Goal: Task Accomplishment & Management: Use online tool/utility

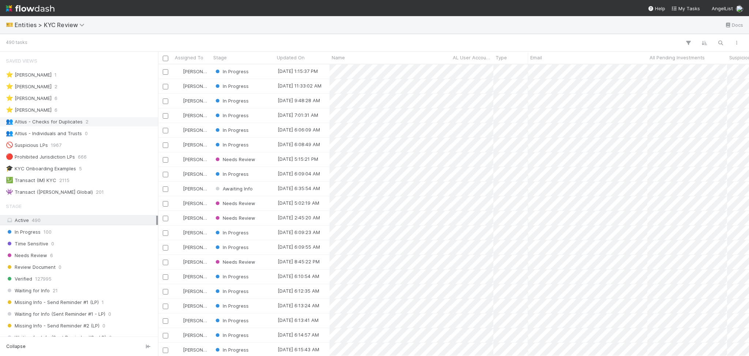
click at [86, 123] on span "2" at bounding box center [87, 121] width 3 height 9
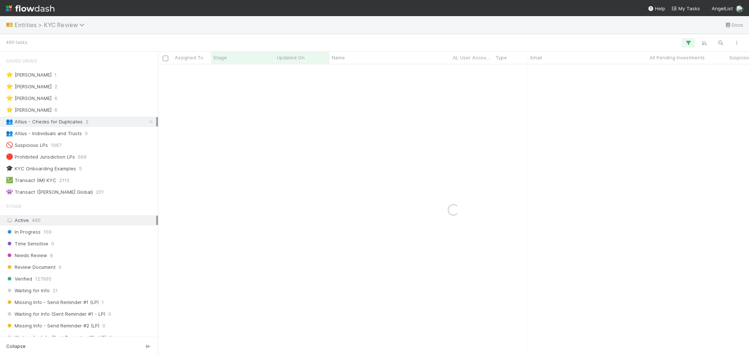
click at [53, 23] on span "Entities > KYC Review" at bounding box center [52, 24] width 74 height 7
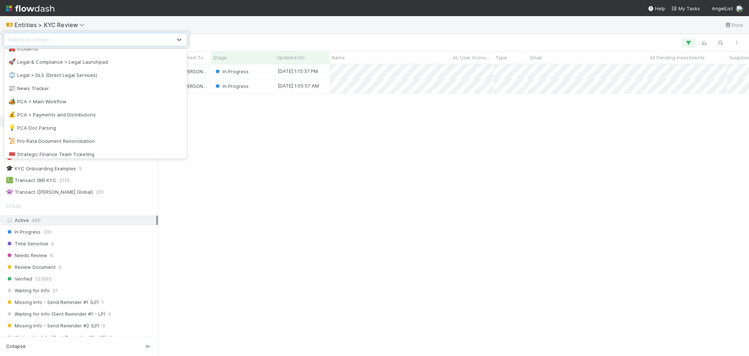
scroll to position [348, 0]
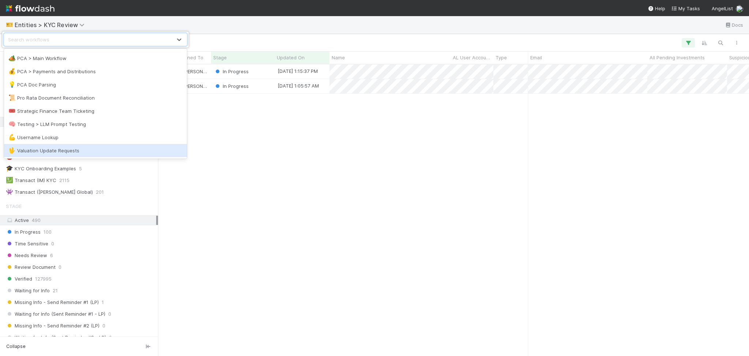
click at [80, 147] on div "🖖 Valuation Update Requests" at bounding box center [95, 150] width 174 height 7
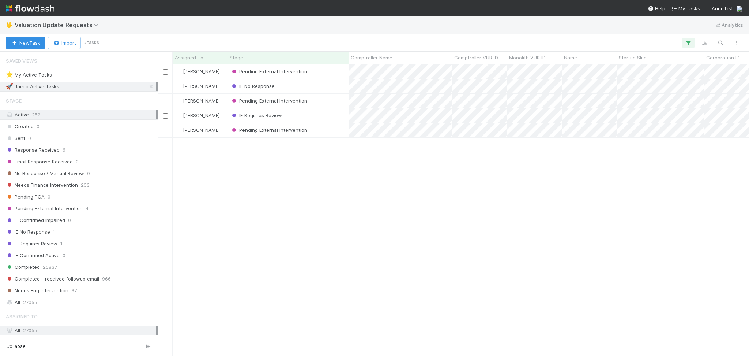
scroll to position [283, 583]
click at [112, 149] on div "Response Received 6" at bounding box center [81, 149] width 150 height 9
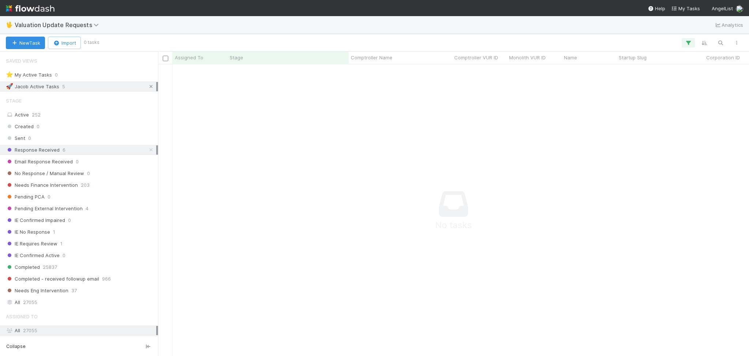
scroll to position [276, 576]
click at [147, 85] on icon at bounding box center [150, 86] width 7 height 5
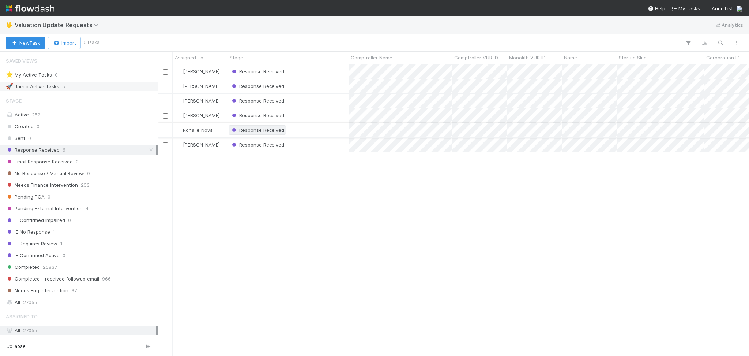
scroll to position [283, 583]
click at [313, 73] on div "Response Received" at bounding box center [288, 71] width 121 height 14
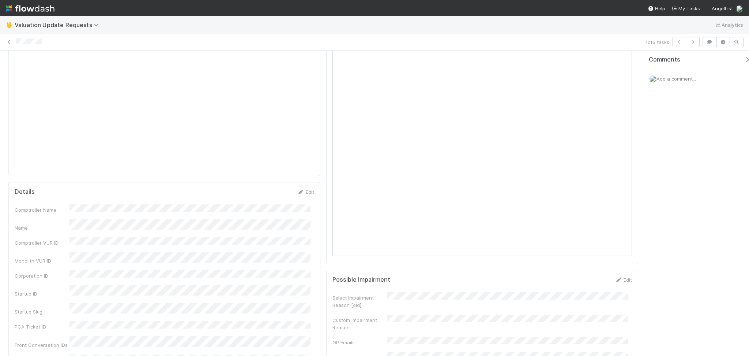
scroll to position [780, 0]
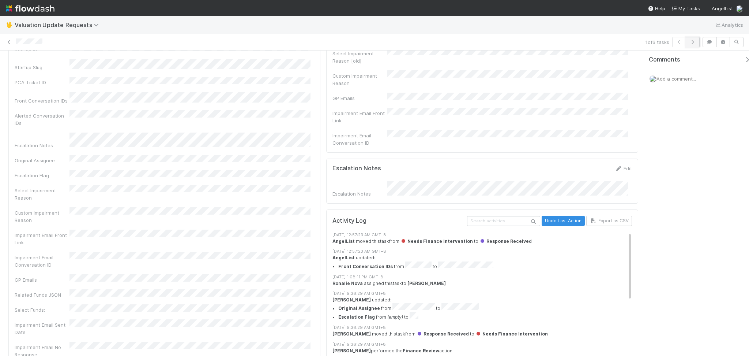
click at [691, 43] on icon "button" at bounding box center [692, 42] width 7 height 4
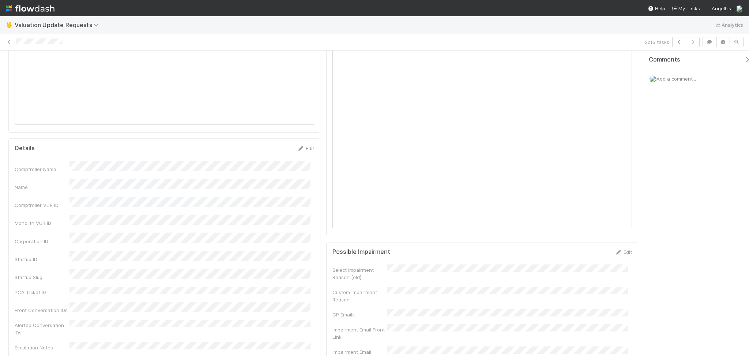
scroll to position [585, 0]
click at [693, 41] on icon "button" at bounding box center [692, 42] width 7 height 4
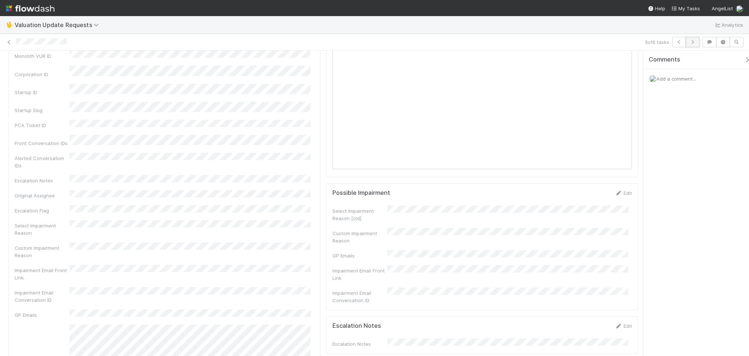
click at [698, 43] on button "button" at bounding box center [693, 42] width 14 height 10
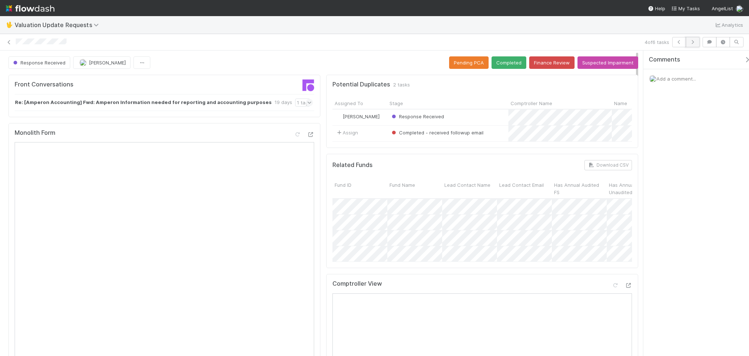
click at [697, 42] on button "button" at bounding box center [693, 42] width 14 height 10
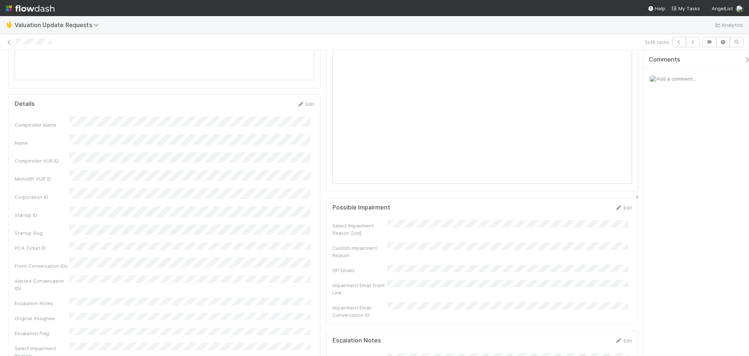
scroll to position [634, 0]
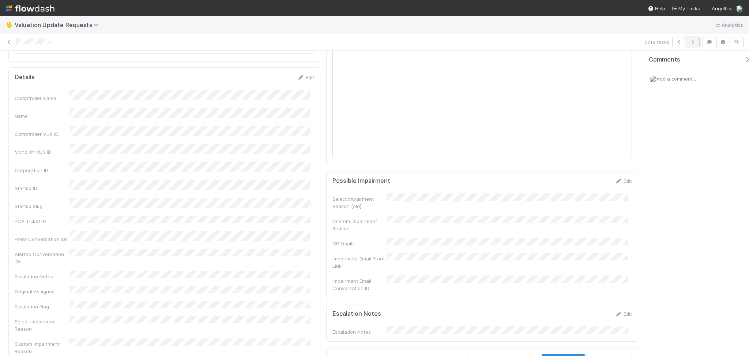
click at [691, 44] on button "button" at bounding box center [693, 42] width 14 height 10
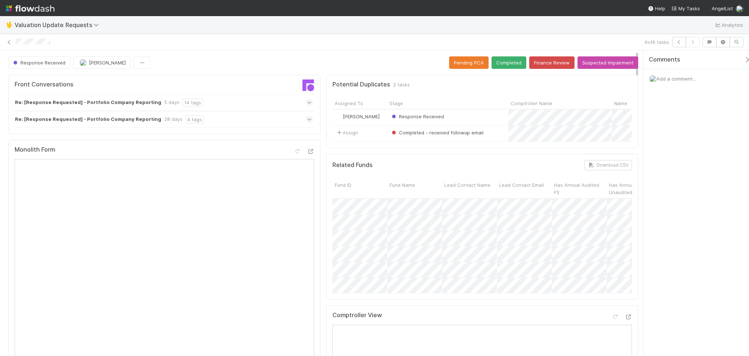
click at [258, 122] on div "Re: [Response Requested] - Portfolio Company Reporting 28 days 4 tags" at bounding box center [164, 119] width 298 height 17
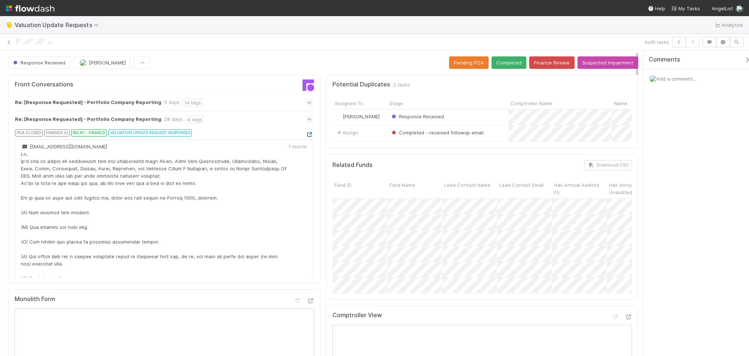
click at [306, 135] on icon at bounding box center [309, 134] width 7 height 5
click at [9, 44] on icon at bounding box center [8, 42] width 7 height 5
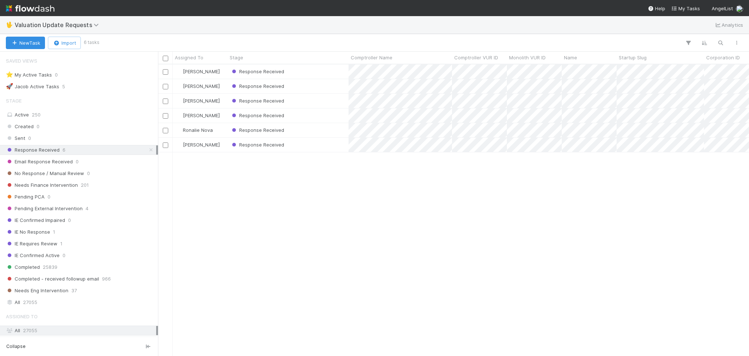
scroll to position [283, 583]
click at [105, 188] on div "Needs Finance Intervention 201" at bounding box center [81, 184] width 150 height 9
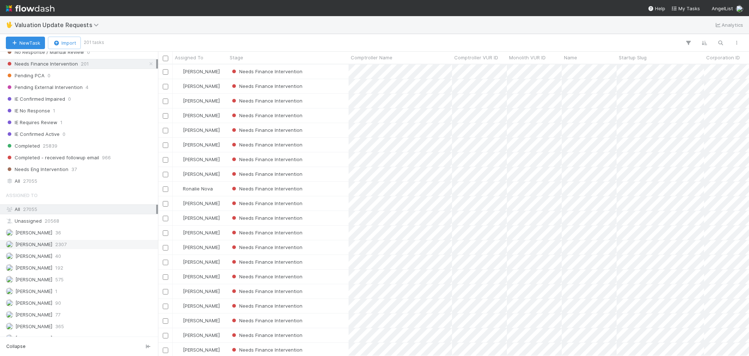
scroll to position [106, 0]
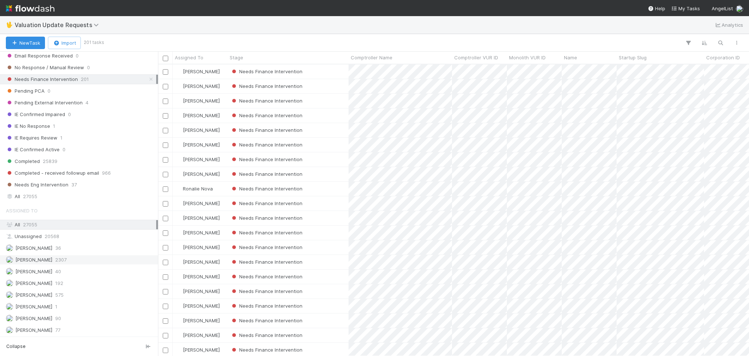
click at [57, 264] on div "[PERSON_NAME] 2307" at bounding box center [81, 259] width 150 height 9
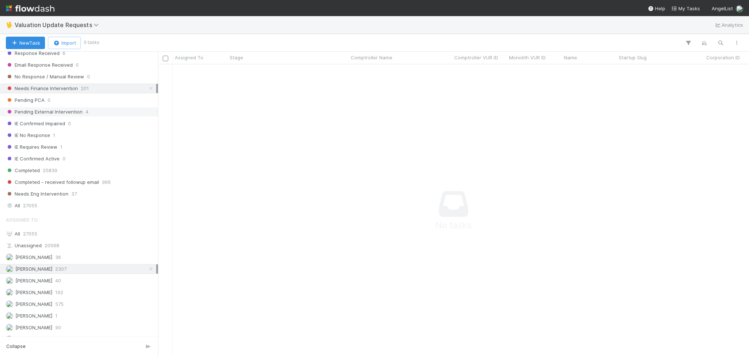
scroll to position [154, 0]
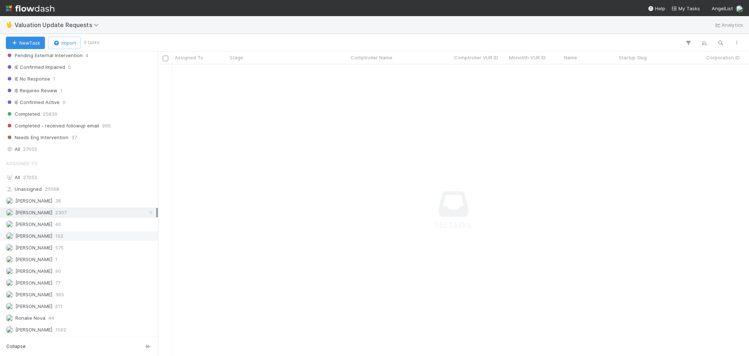
click at [68, 233] on div "[PERSON_NAME] 192" at bounding box center [81, 235] width 150 height 9
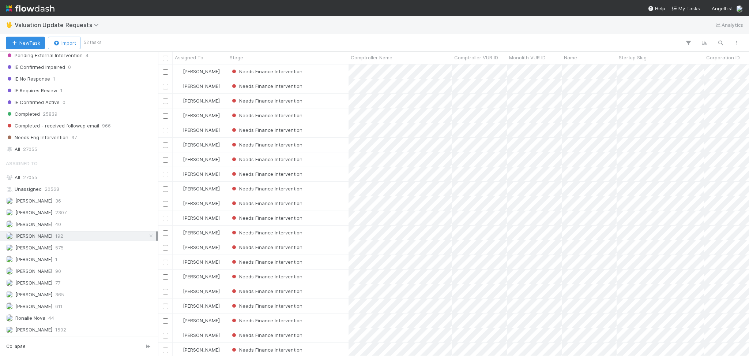
scroll to position [283, 583]
click at [59, 278] on div "[PERSON_NAME] 77" at bounding box center [79, 283] width 158 height 10
click at [63, 294] on span "365" at bounding box center [59, 294] width 9 height 9
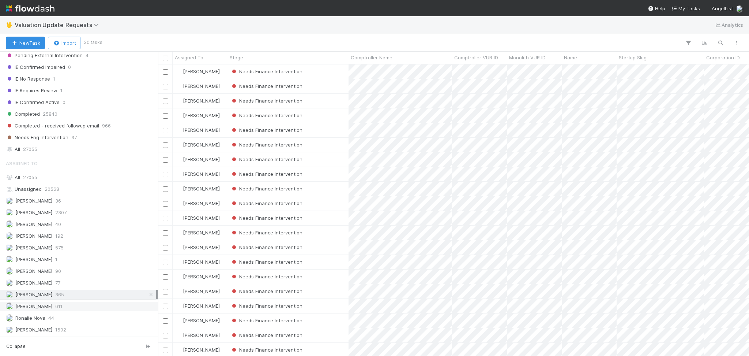
click at [60, 305] on span "611" at bounding box center [58, 305] width 7 height 9
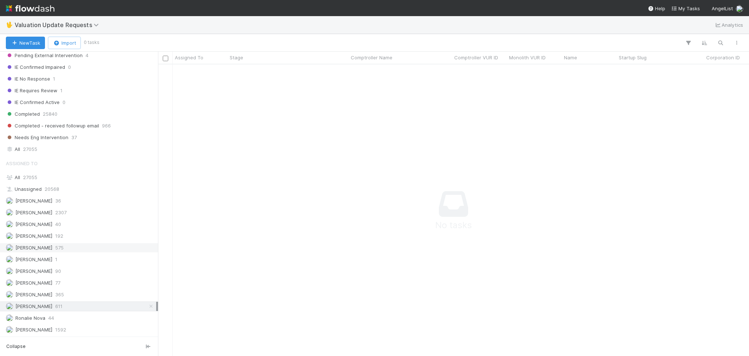
scroll to position [276, 576]
click at [76, 246] on div "[PERSON_NAME] 575" at bounding box center [81, 247] width 150 height 9
click at [78, 21] on span "Valuation Update Requests" at bounding box center [59, 24] width 88 height 7
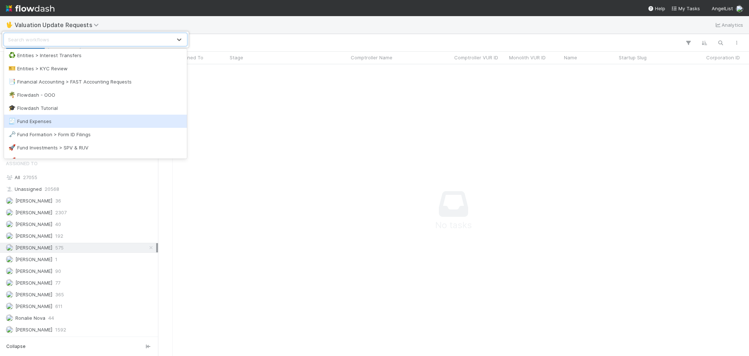
scroll to position [195, 0]
